Goal: Task Accomplishment & Management: Manage account settings

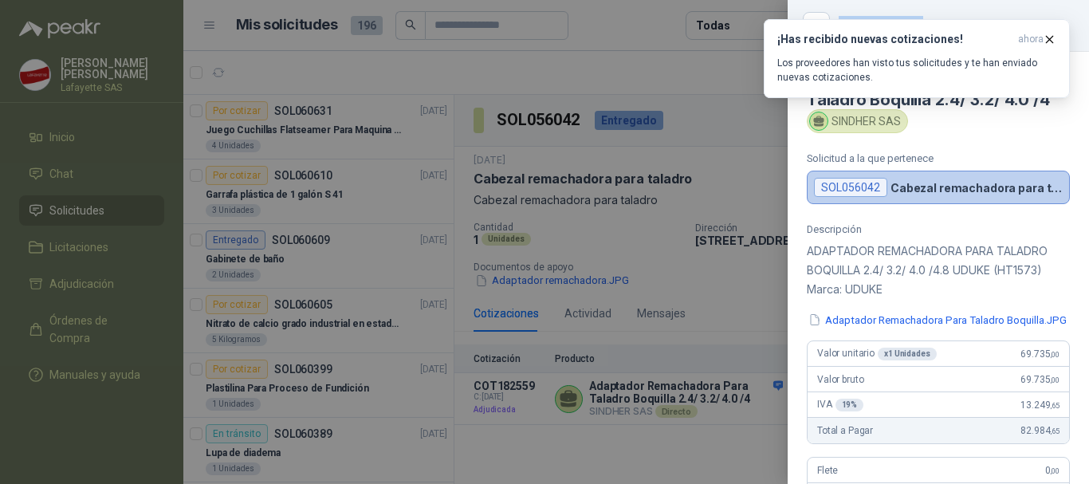
scroll to position [1460, 0]
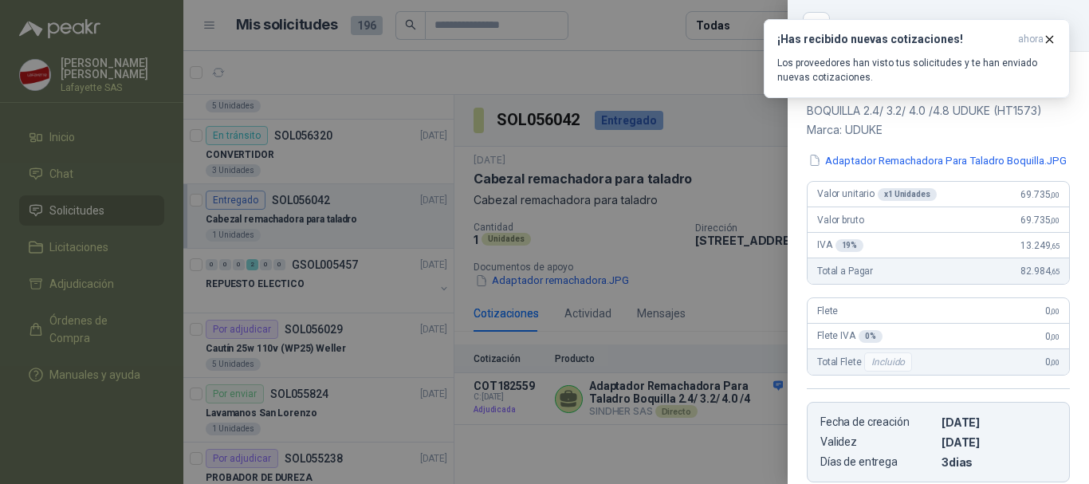
click at [88, 218] on div at bounding box center [544, 242] width 1089 height 484
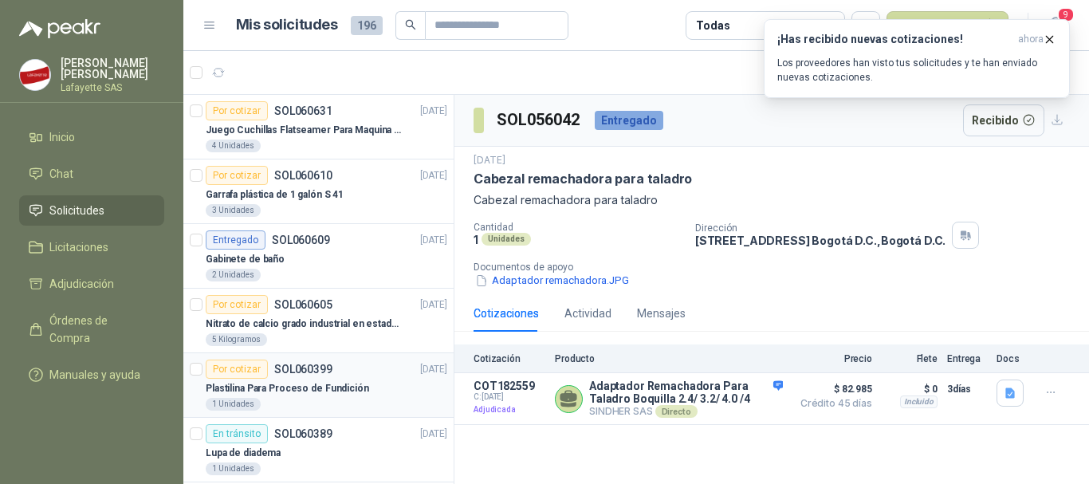
scroll to position [80, 0]
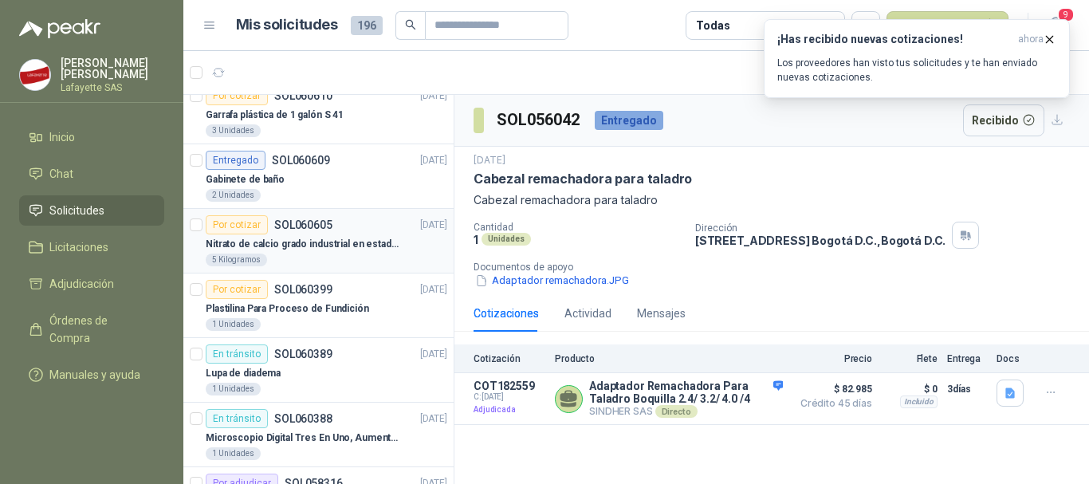
click at [258, 230] on div "Por cotizar" at bounding box center [237, 224] width 62 height 19
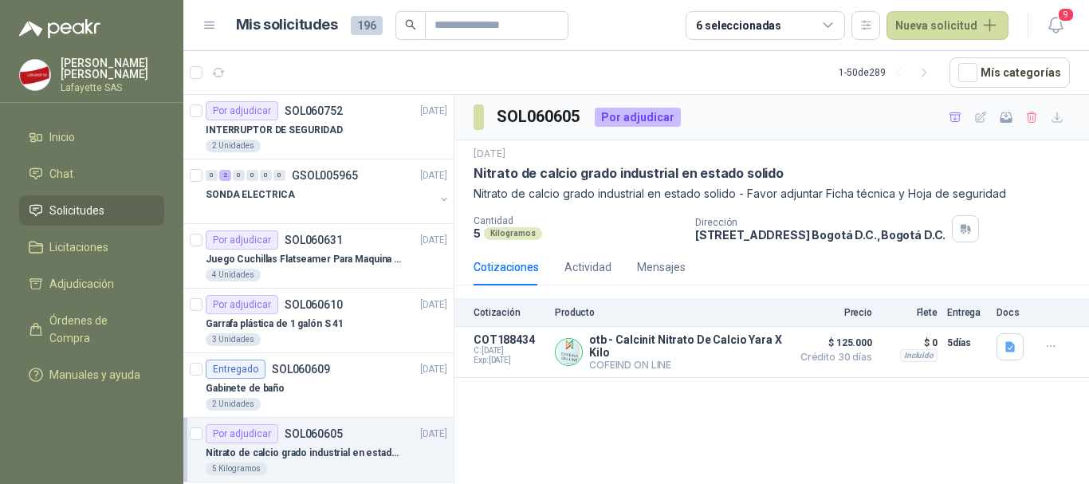
click at [70, 198] on link "Solicitudes" at bounding box center [91, 210] width 145 height 30
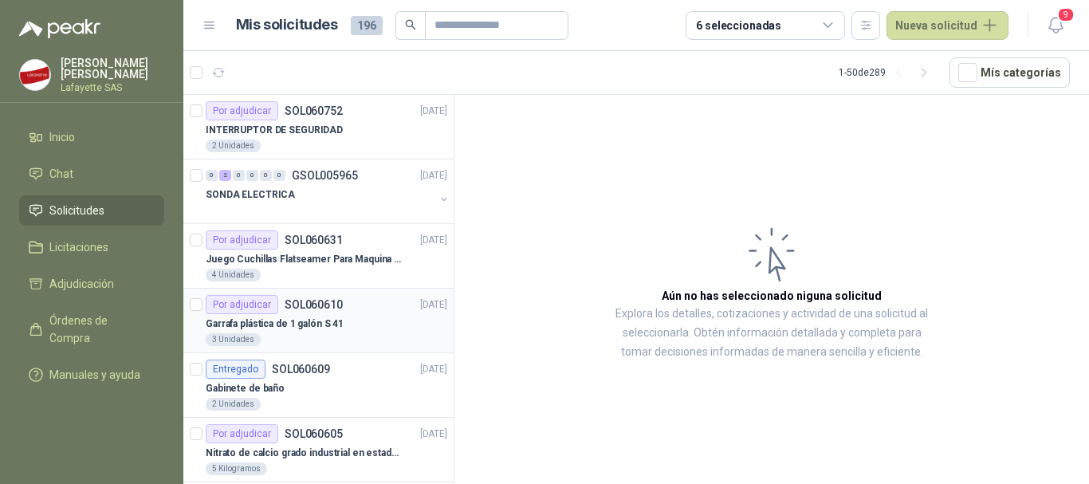
scroll to position [80, 0]
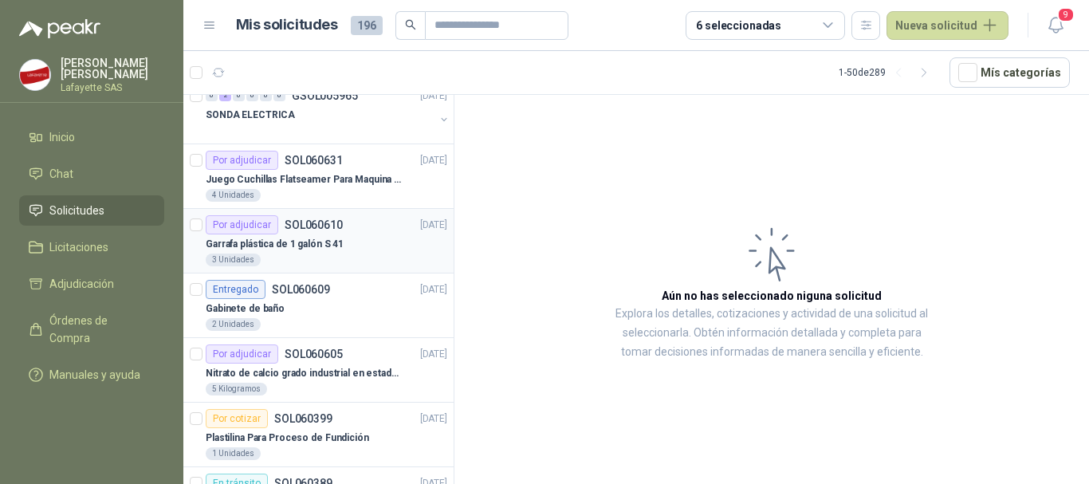
click at [253, 222] on div "Por adjudicar" at bounding box center [242, 224] width 73 height 19
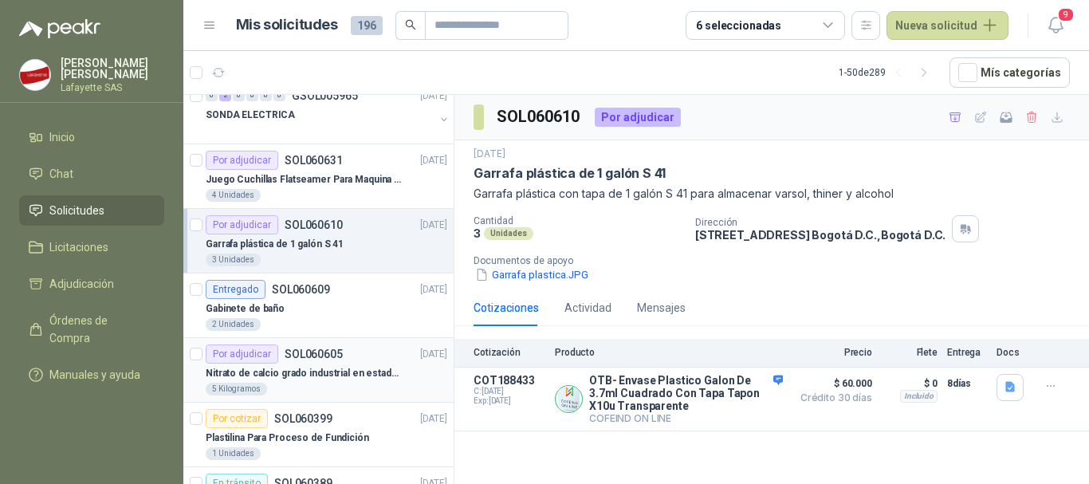
click at [302, 360] on p "SOL060605" at bounding box center [314, 353] width 58 height 11
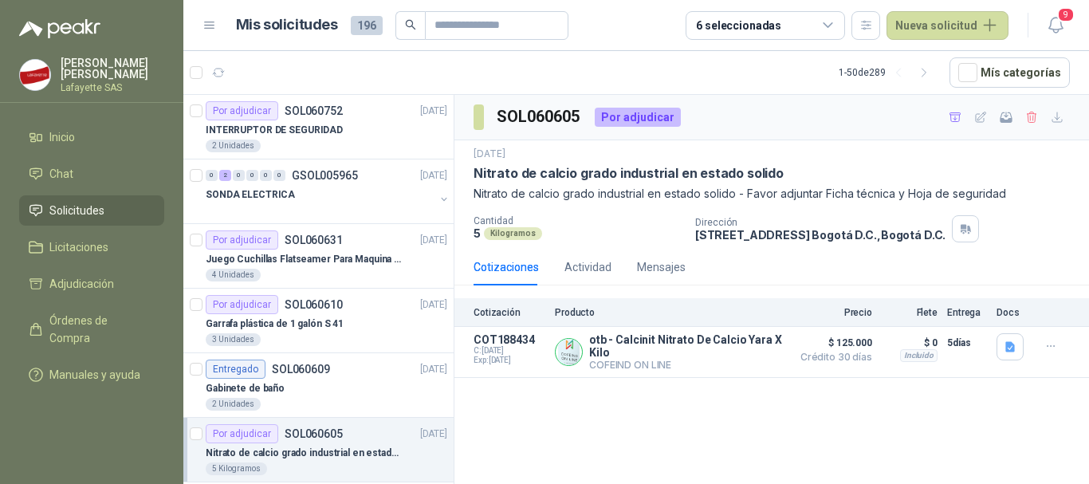
click at [118, 218] on li "Solicitudes" at bounding box center [92, 211] width 126 height 18
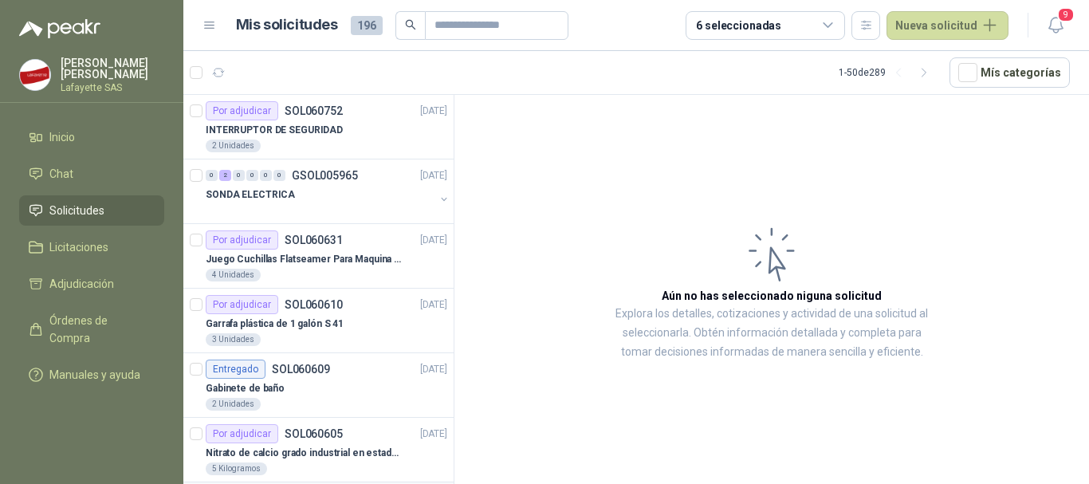
scroll to position [80, 0]
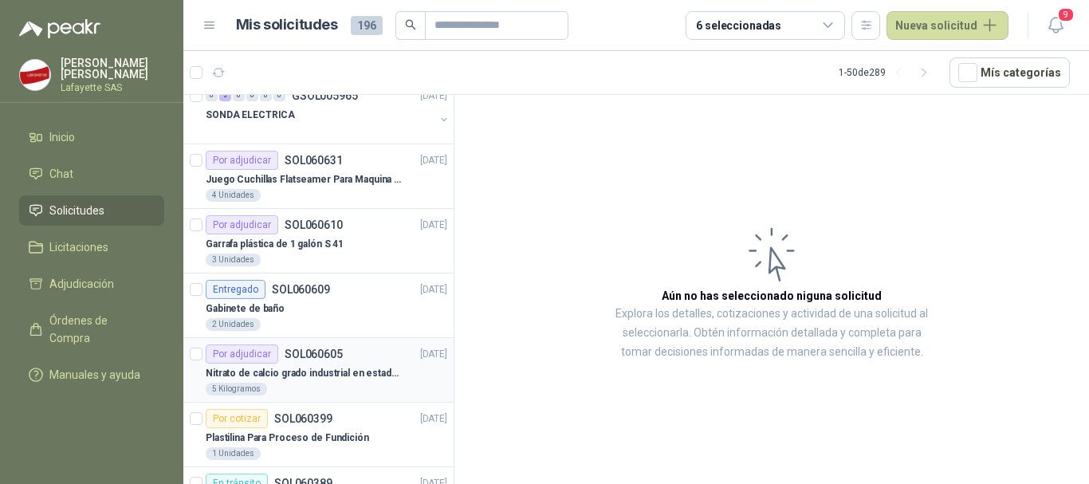
click at [275, 372] on p "Nitrato de calcio grado industrial en estado solido" at bounding box center [305, 373] width 198 height 15
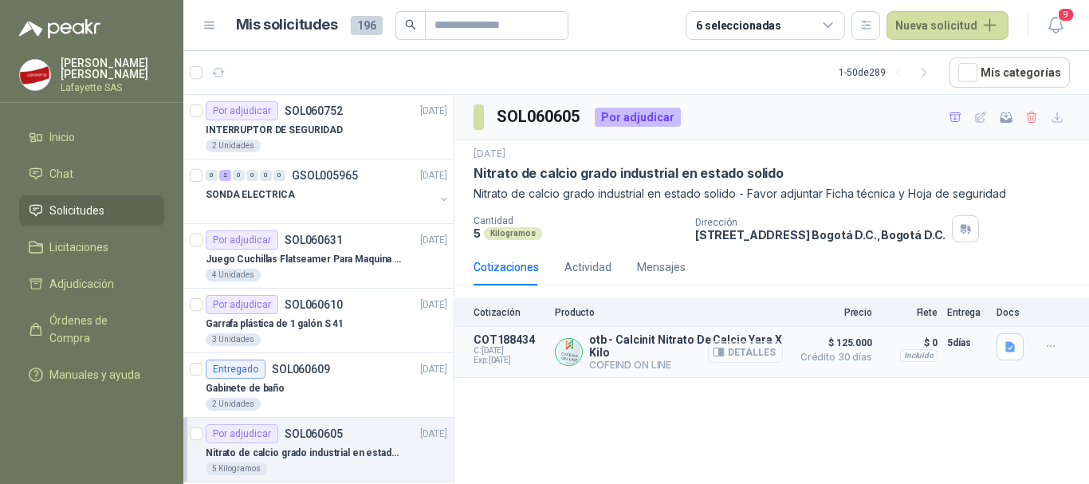
click at [746, 354] on button "Detalles" at bounding box center [745, 352] width 75 height 22
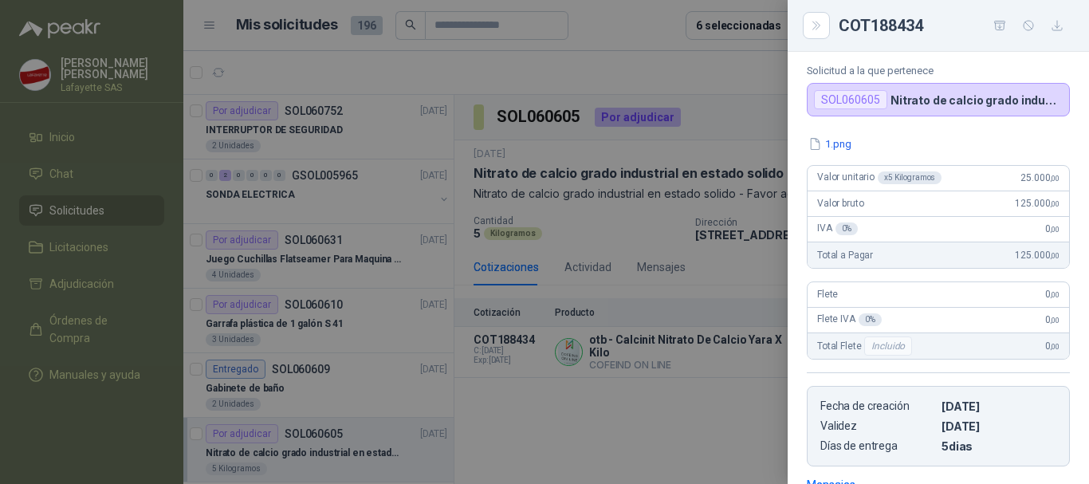
scroll to position [8, 0]
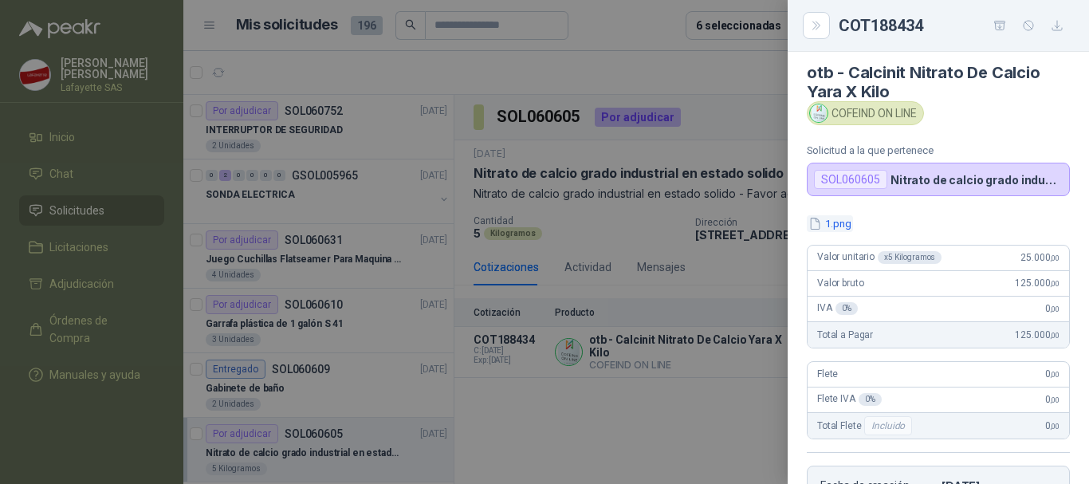
click at [829, 222] on button "1.png" at bounding box center [830, 223] width 46 height 17
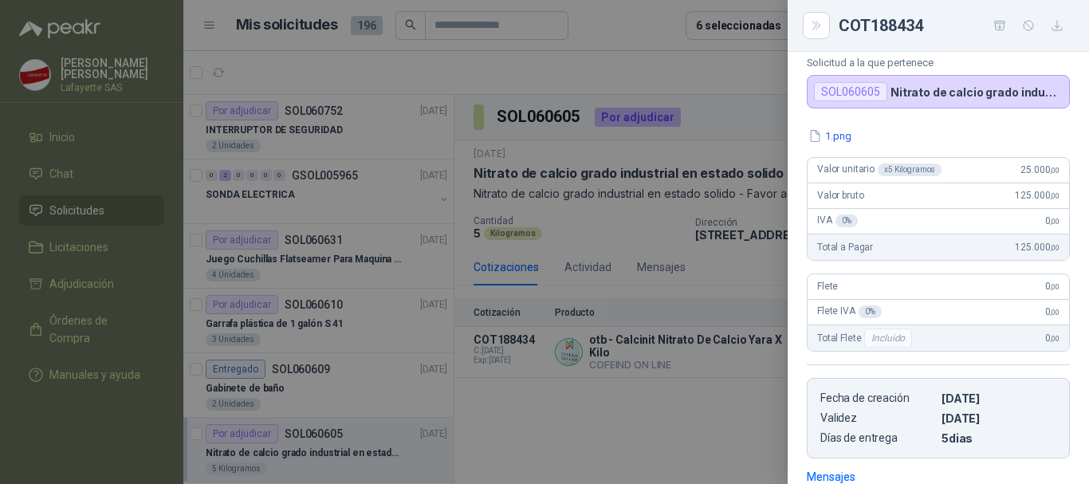
scroll to position [0, 0]
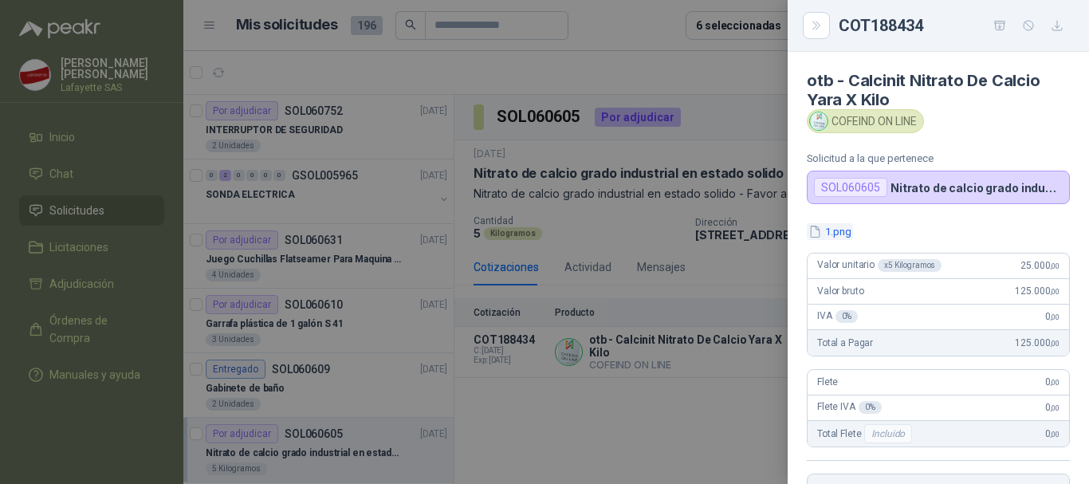
click at [835, 229] on button "1.png" at bounding box center [830, 231] width 46 height 17
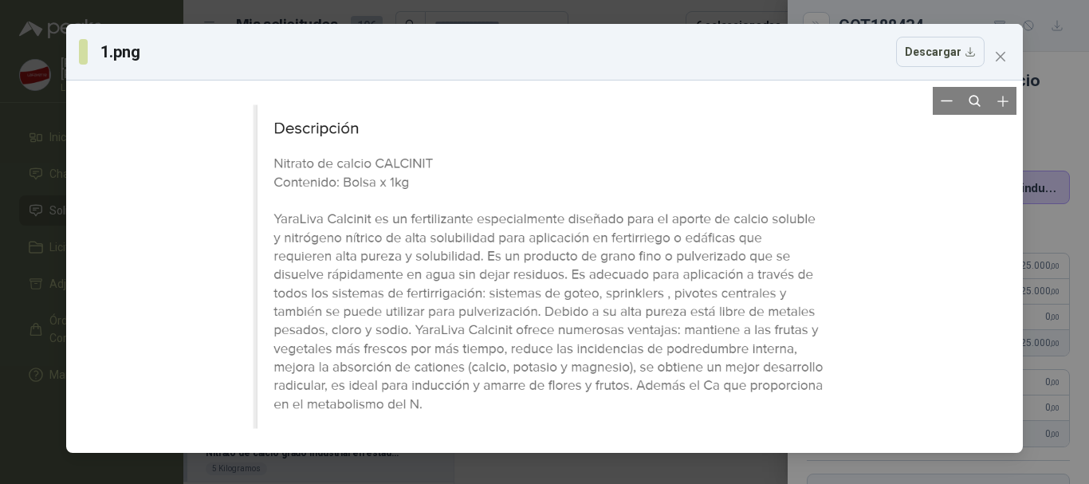
click at [102, 304] on div at bounding box center [545, 267] width 944 height 360
click at [948, 45] on button "Descargar" at bounding box center [940, 52] width 88 height 30
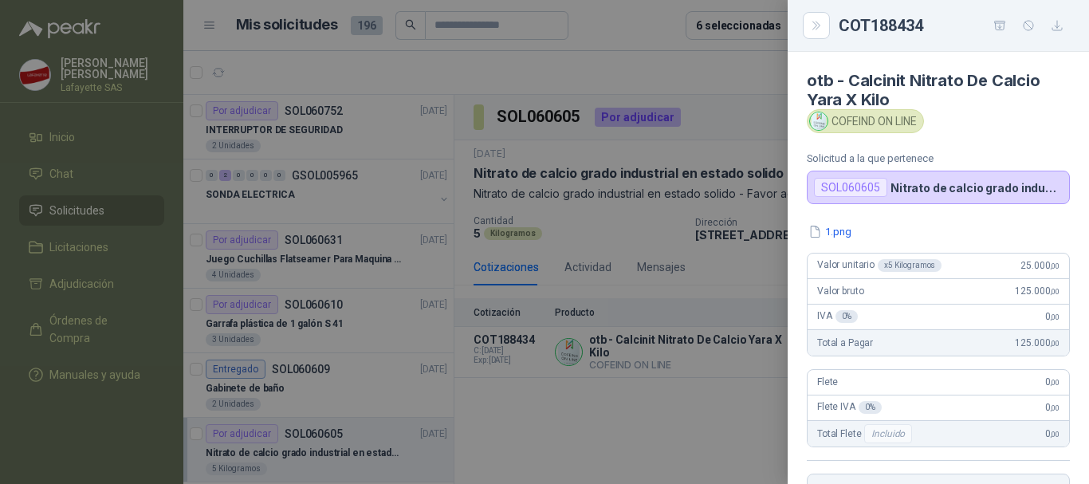
click at [600, 388] on div at bounding box center [544, 242] width 1089 height 484
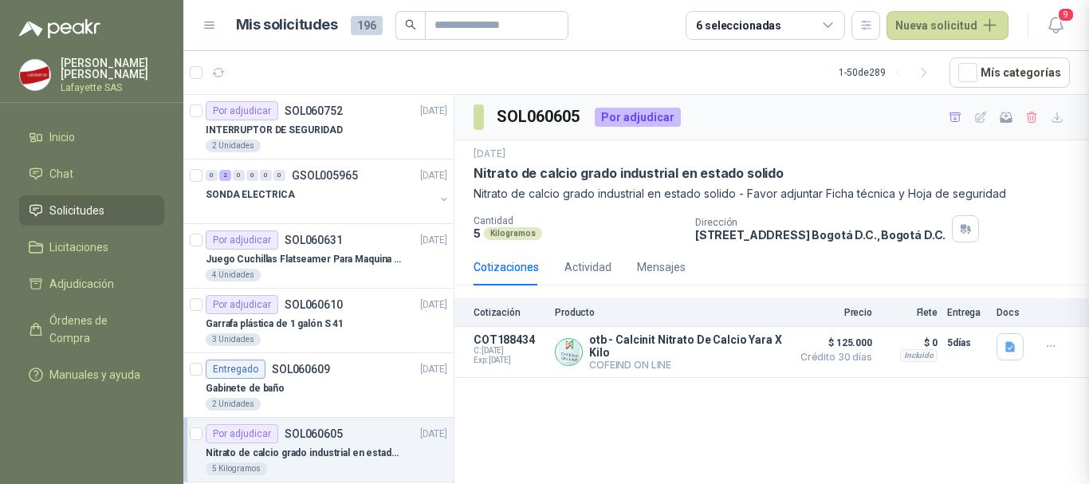
scroll to position [335, 0]
click at [282, 178] on div "0" at bounding box center [279, 175] width 12 height 11
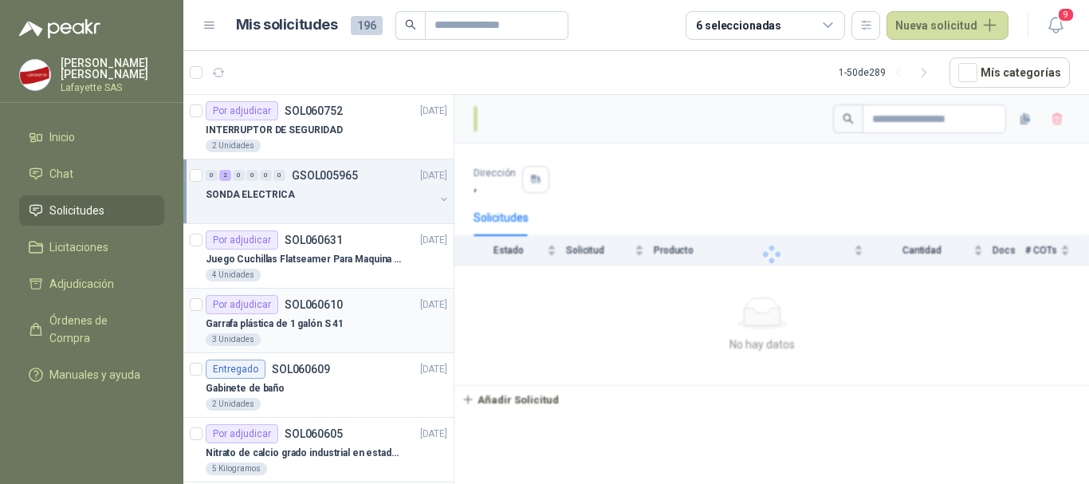
click at [296, 299] on p "SOL060610" at bounding box center [314, 304] width 58 height 11
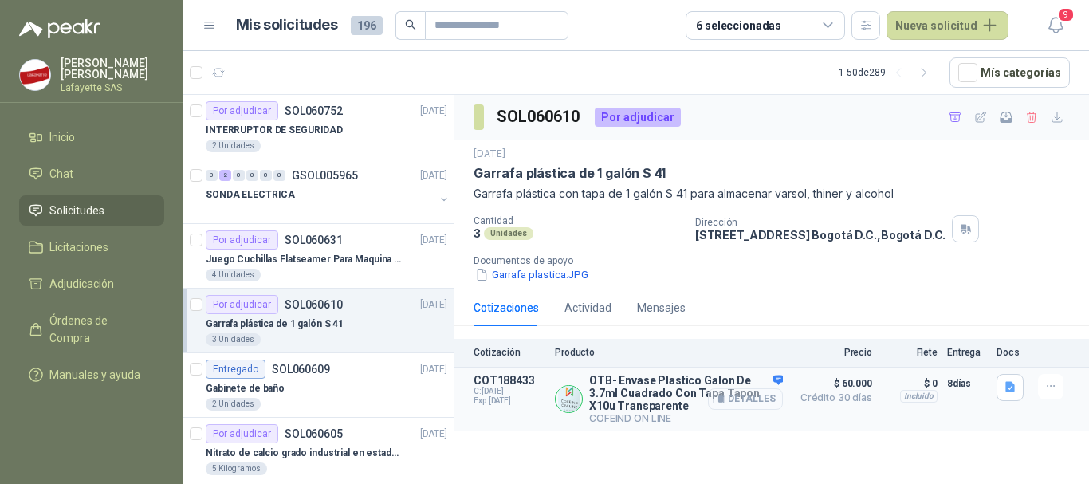
click at [724, 399] on icon "button" at bounding box center [718, 399] width 10 height 8
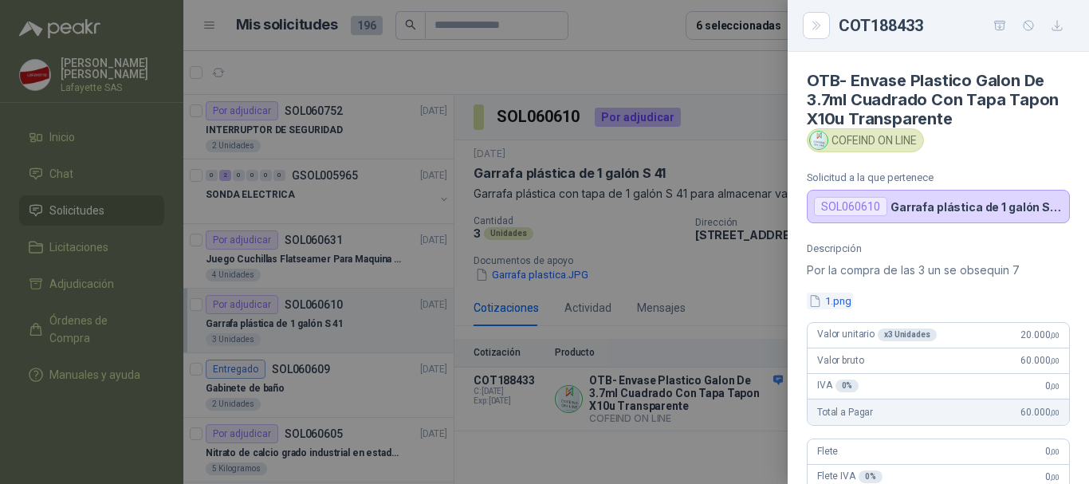
click at [841, 305] on button "1.png" at bounding box center [830, 301] width 46 height 17
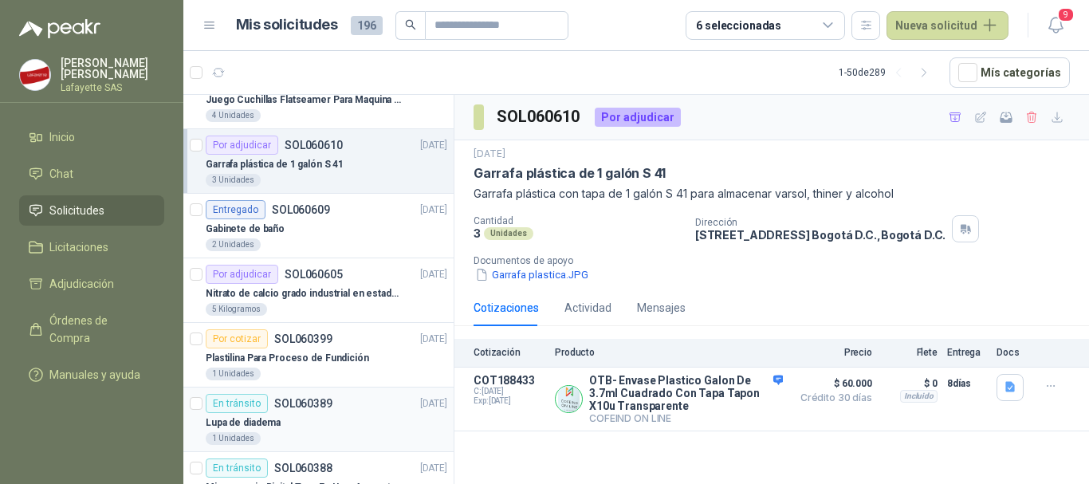
scroll to position [239, 0]
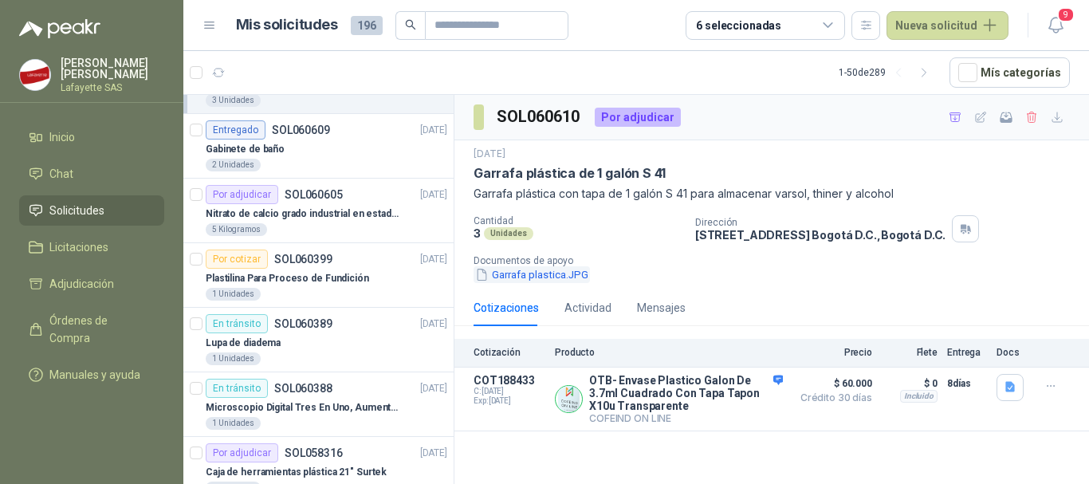
click at [544, 271] on button "Garrafa plastica.JPG" at bounding box center [531, 274] width 116 height 17
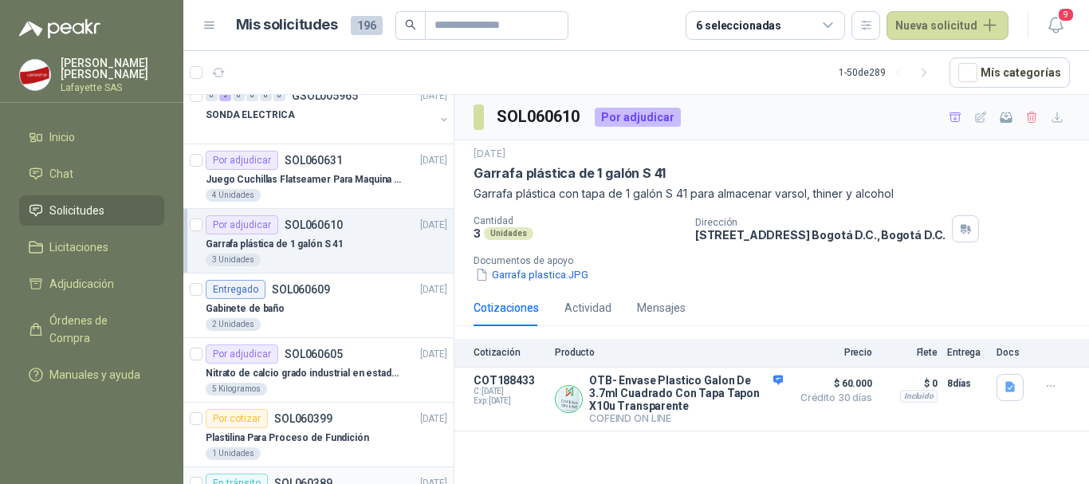
scroll to position [0, 0]
